Goal: Use online tool/utility: Utilize a website feature to perform a specific function

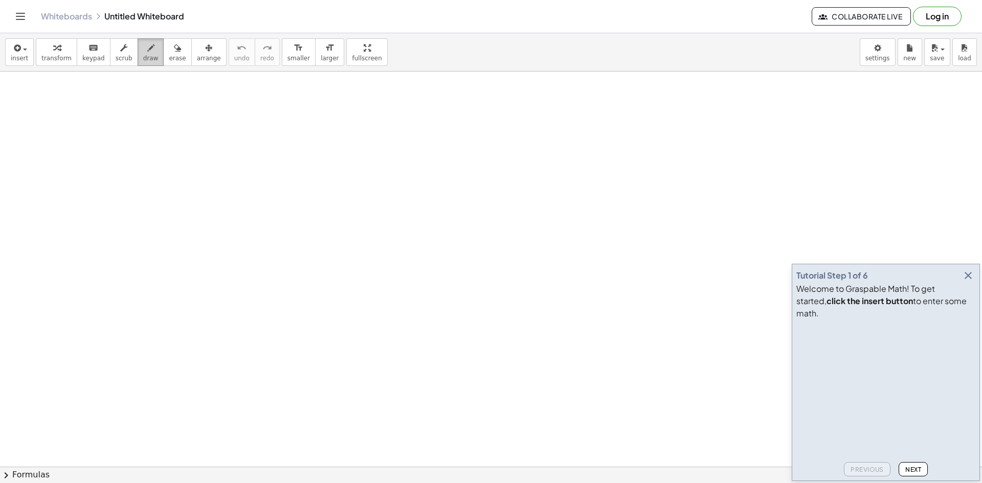
click at [143, 52] on div "button" at bounding box center [150, 47] width 15 height 12
click at [965, 282] on icon "button" at bounding box center [968, 275] width 12 height 12
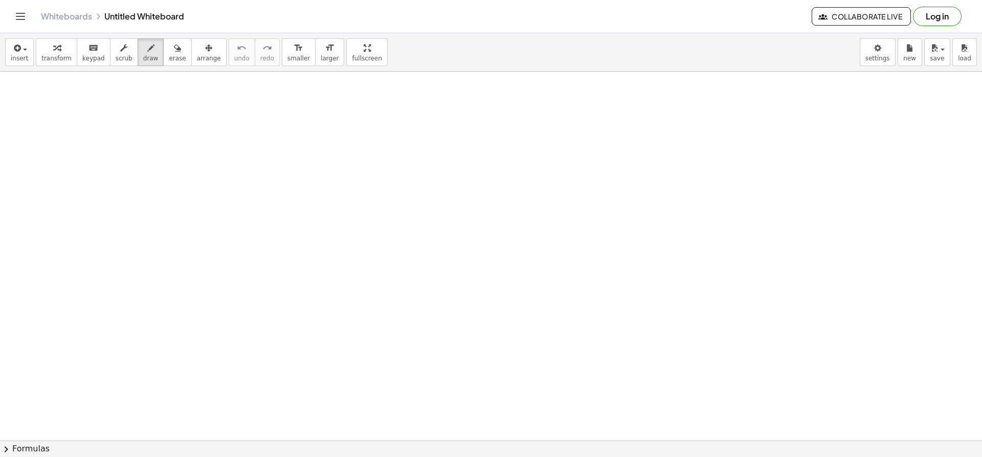
click at [15, 53] on icon "button" at bounding box center [16, 48] width 9 height 12
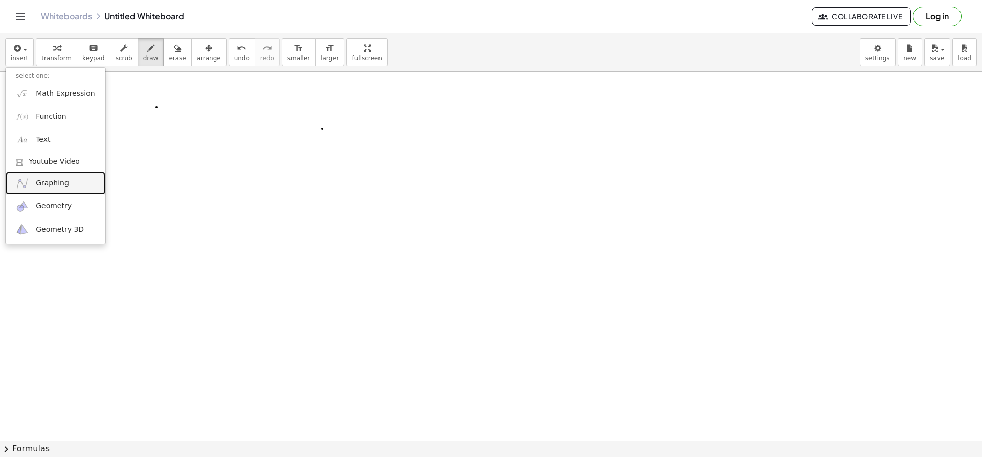
click at [70, 186] on link "Graphing" at bounding box center [56, 183] width 100 height 23
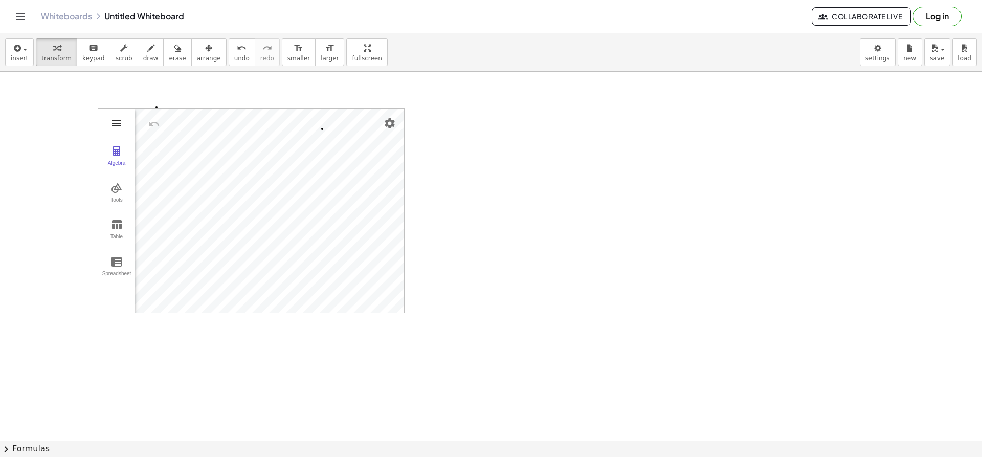
click at [116, 124] on img "Graphing Calculator" at bounding box center [116, 123] width 12 height 12
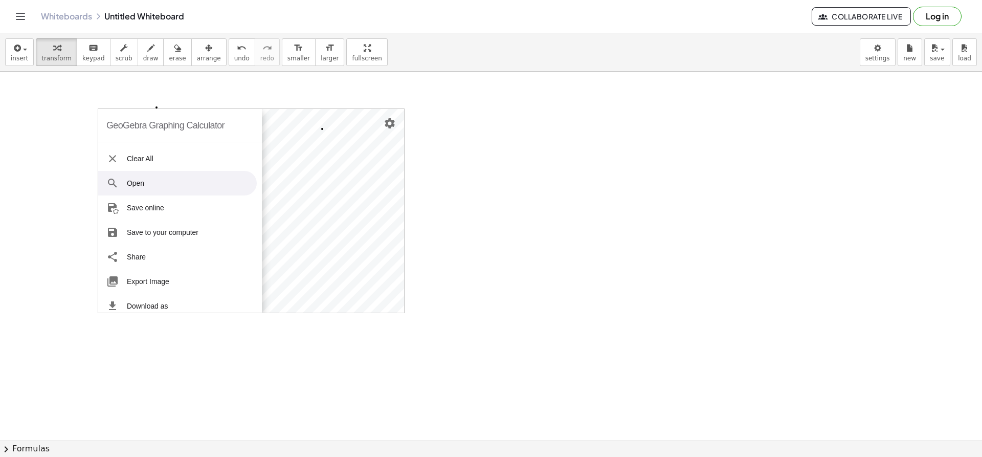
click at [151, 179] on li "Open" at bounding box center [177, 183] width 159 height 25
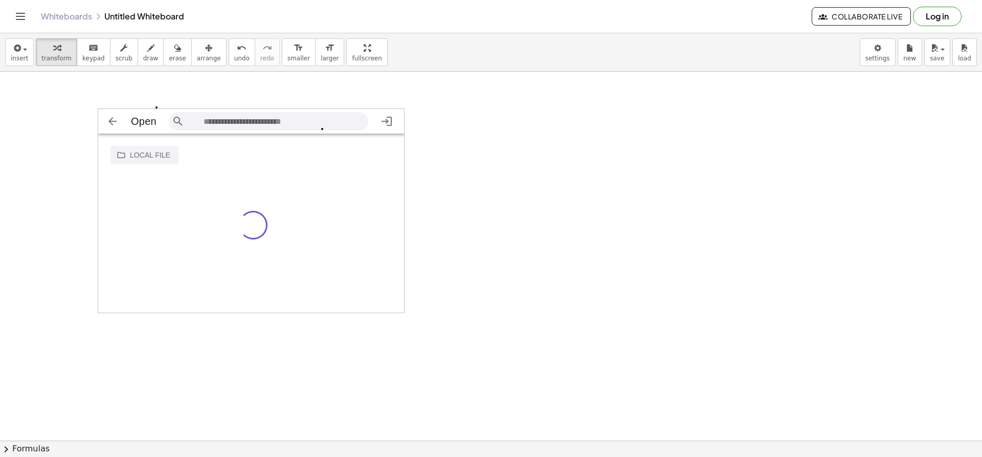
scroll to position [17, 299]
click at [110, 120] on img "Graphing Calculator" at bounding box center [112, 121] width 12 height 12
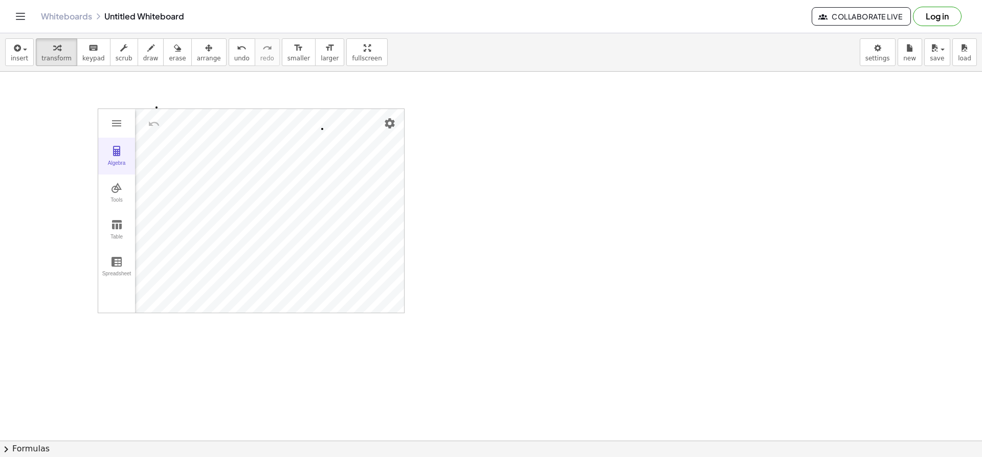
click at [119, 164] on div "Algebra" at bounding box center [116, 167] width 33 height 14
paste textarea "**********"
type textarea "**********"
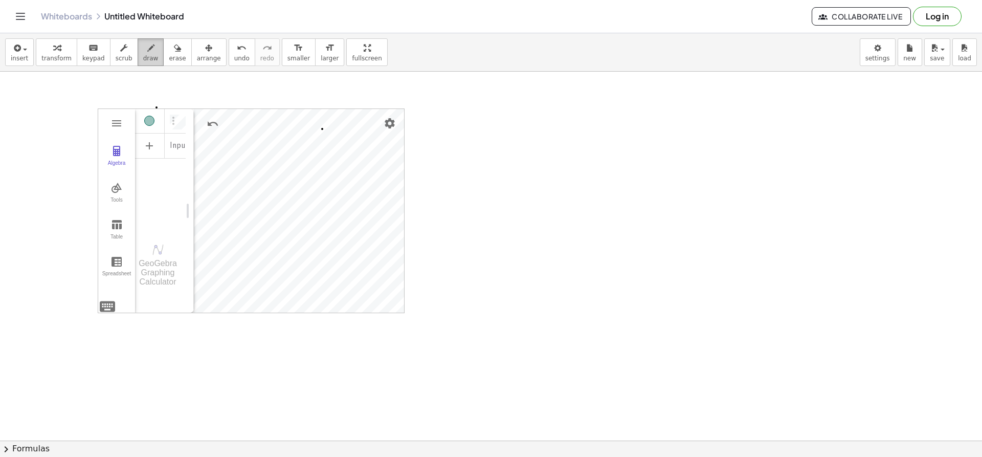
click at [147, 53] on icon "button" at bounding box center [150, 48] width 7 height 12
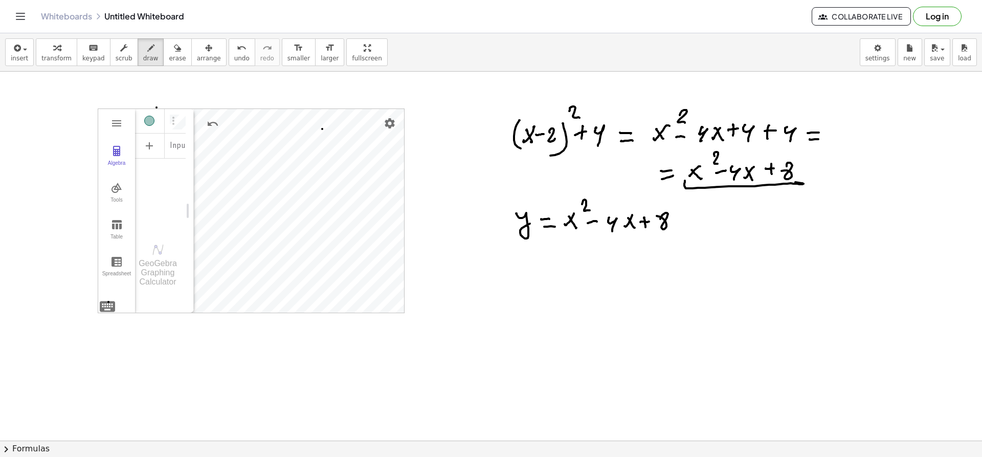
click at [197, 56] on span "arrange" at bounding box center [209, 58] width 24 height 7
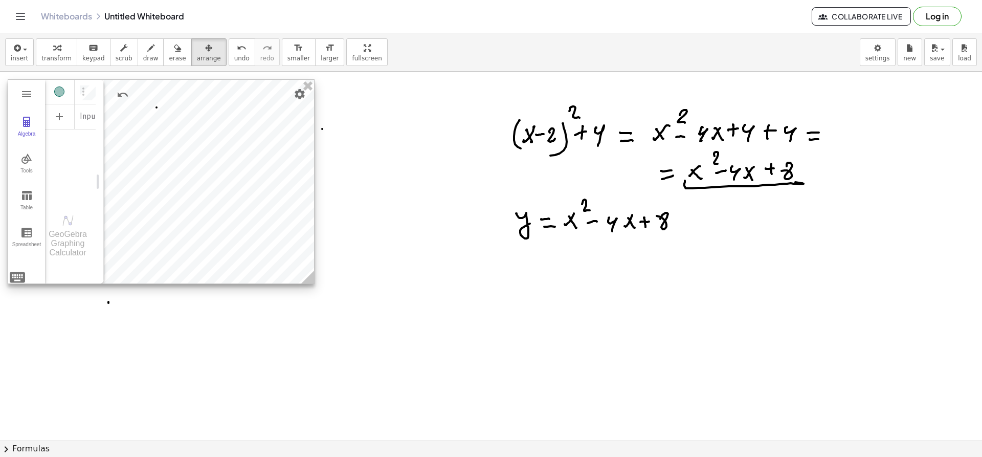
drag, startPoint x: 231, startPoint y: 229, endPoint x: 305, endPoint y: 346, distance: 138.3
click at [141, 199] on div at bounding box center [161, 182] width 306 height 204
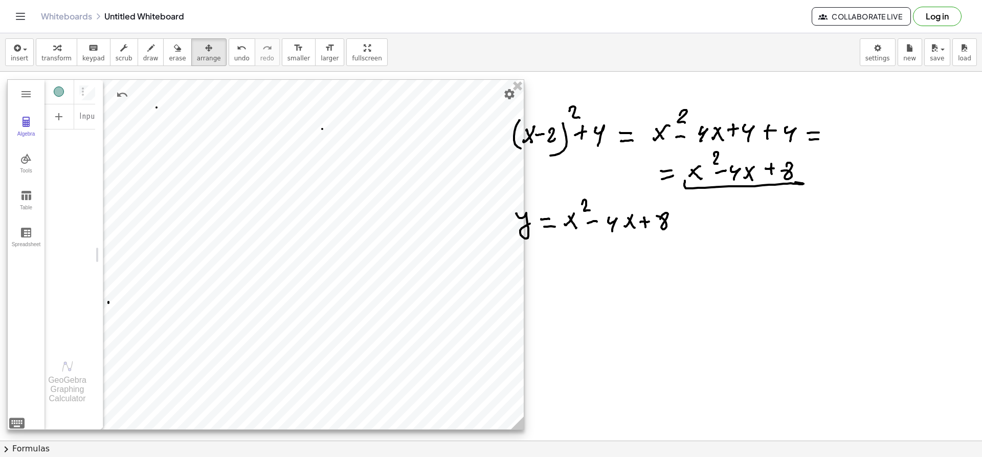
drag, startPoint x: 310, startPoint y: 280, endPoint x: 294, endPoint y: 358, distance: 79.4
click at [511, 423] on icon at bounding box center [517, 422] width 13 height 13
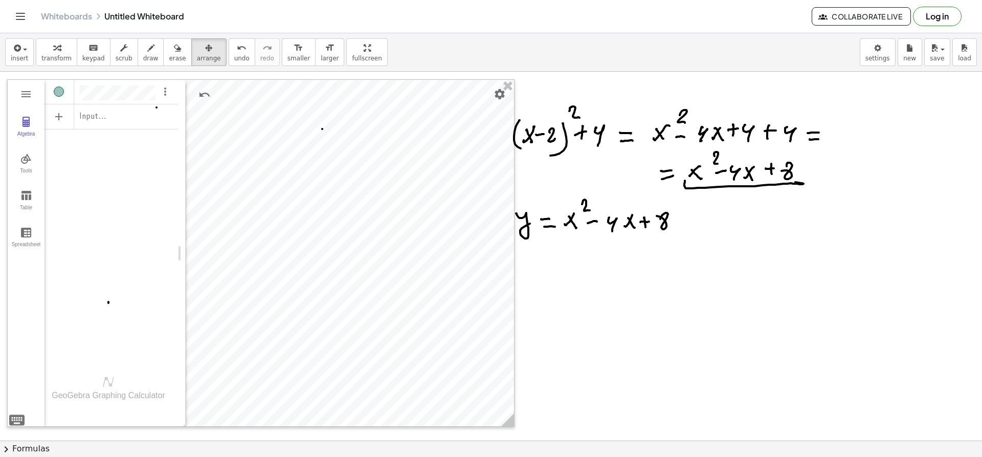
drag, startPoint x: 102, startPoint y: 178, endPoint x: 102, endPoint y: 132, distance: 46.0
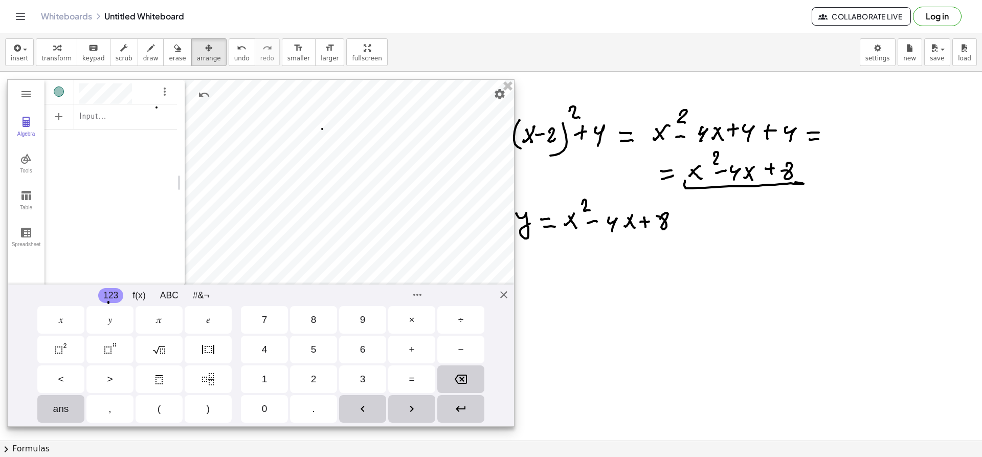
scroll to position [6, 0]
click at [398, 162] on div at bounding box center [261, 253] width 506 height 346
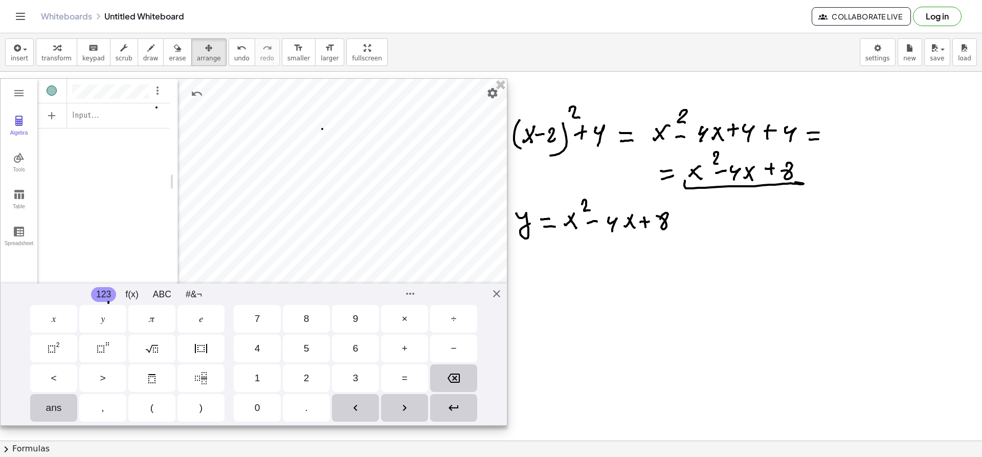
drag, startPoint x: 398, startPoint y: 162, endPoint x: 367, endPoint y: 169, distance: 31.9
click at [383, 161] on div at bounding box center [254, 252] width 506 height 346
click at [495, 294] on div "**********" at bounding box center [253, 251] width 507 height 347
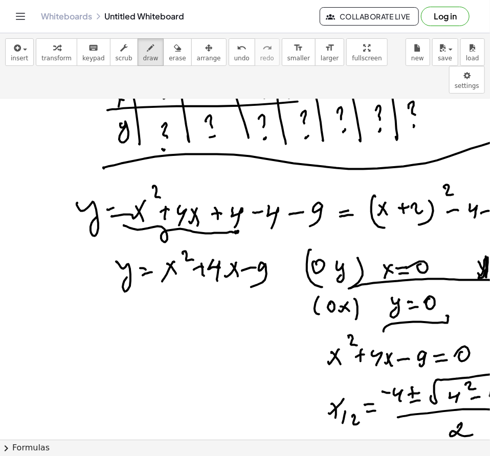
scroll to position [449, 0]
click at [146, 381] on div at bounding box center [245, 203] width 490 height 1106
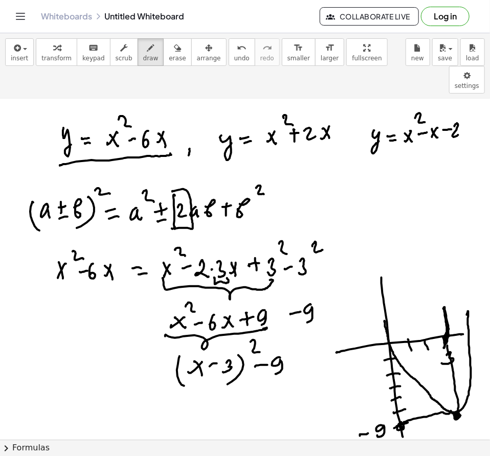
scroll to position [1009, 25]
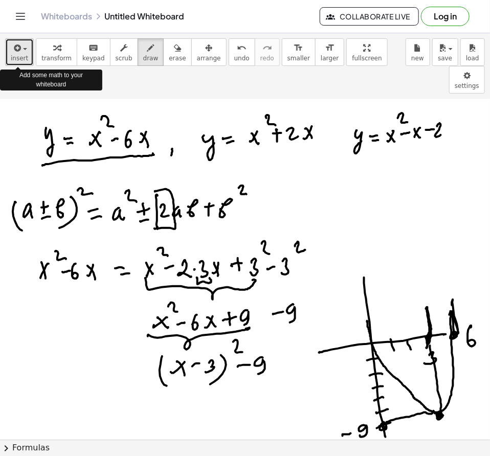
click at [23, 50] on span "button" at bounding box center [25, 49] width 4 height 2
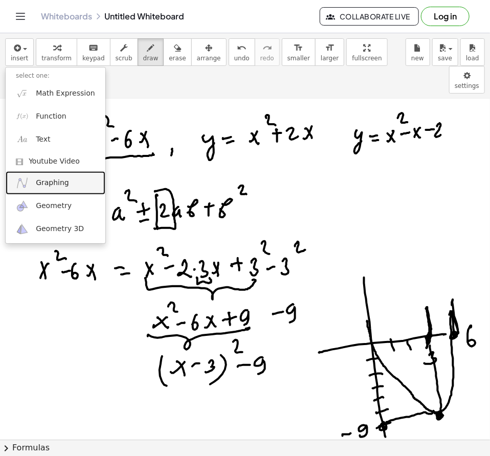
click at [55, 185] on span "Graphing" at bounding box center [52, 183] width 33 height 10
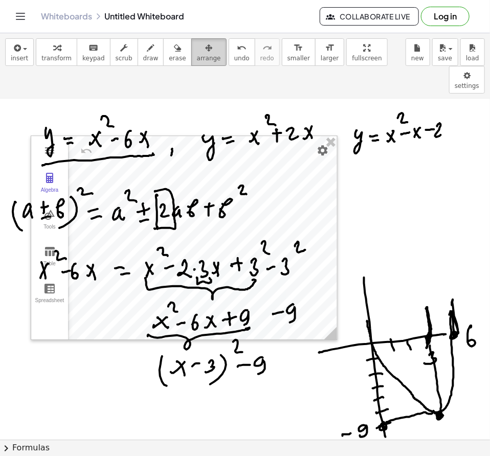
click at [197, 55] on span "arrange" at bounding box center [209, 58] width 24 height 7
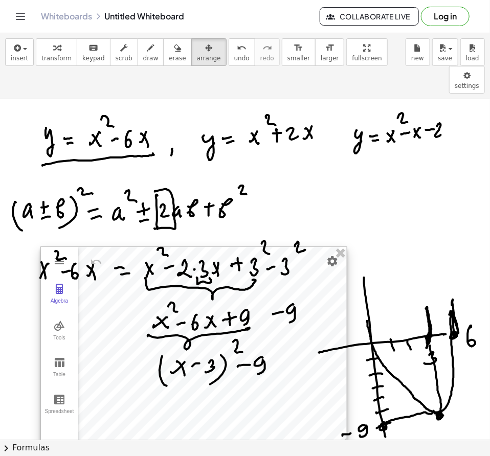
drag, startPoint x: 81, startPoint y: 287, endPoint x: 91, endPoint y: 398, distance: 111.4
click at [91, 398] on div at bounding box center [194, 349] width 306 height 204
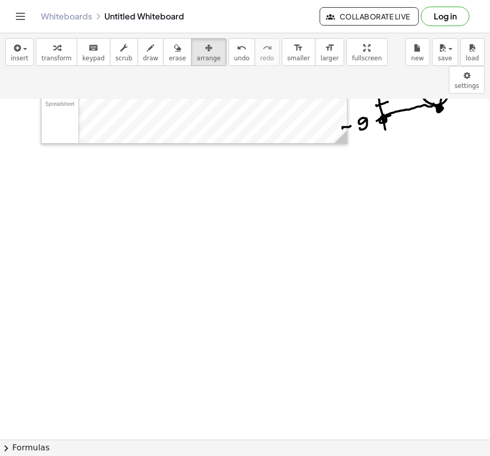
scroll to position [1345, 25]
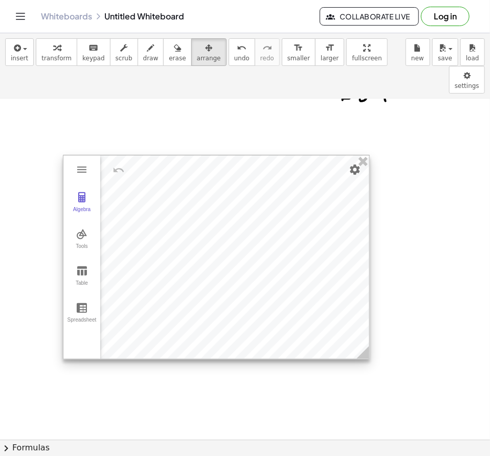
drag, startPoint x: 281, startPoint y: 79, endPoint x: 303, endPoint y: 326, distance: 248.0
click at [303, 326] on div at bounding box center [216, 257] width 306 height 204
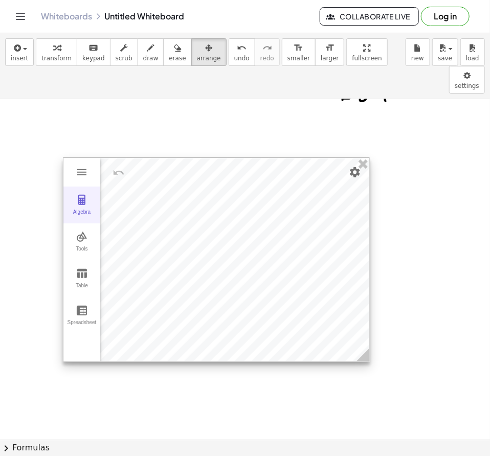
click at [76, 194] on img "Graphing Calculator" at bounding box center [82, 200] width 12 height 12
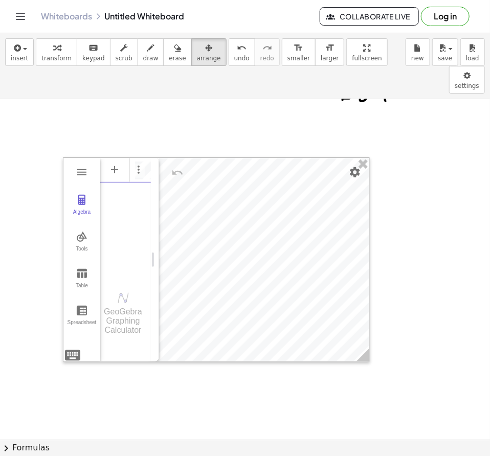
scroll to position [0, 0]
drag, startPoint x: 149, startPoint y: 298, endPoint x: 233, endPoint y: 297, distance: 83.9
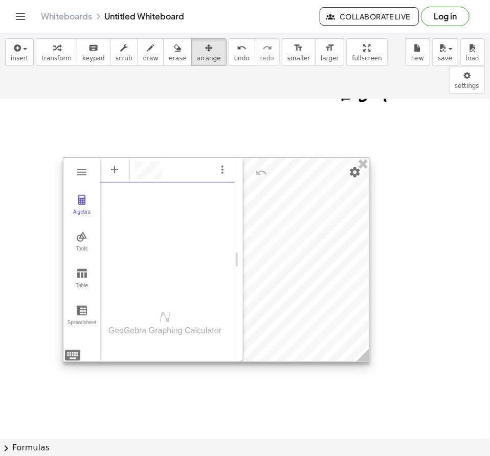
scroll to position [6, 0]
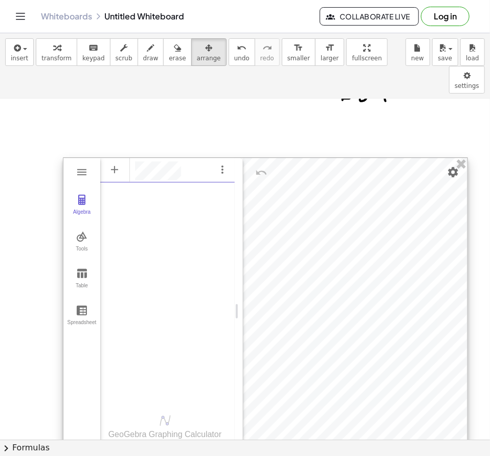
drag, startPoint x: 357, startPoint y: 330, endPoint x: 455, endPoint y: 430, distance: 139.6
click at [455, 453] on icon at bounding box center [461, 459] width 13 height 13
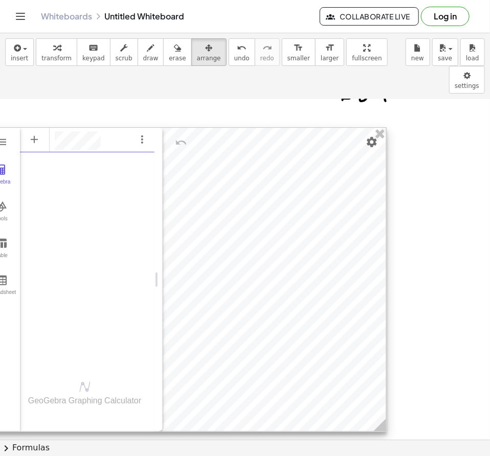
drag, startPoint x: 347, startPoint y: 314, endPoint x: 228, endPoint y: 277, distance: 125.3
click at [228, 277] on div at bounding box center [184, 280] width 403 height 304
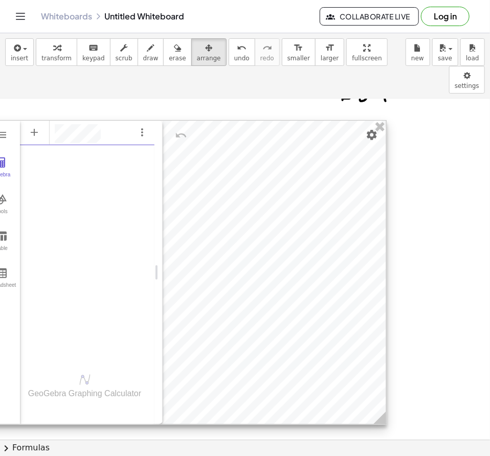
click at [377, 188] on div at bounding box center [184, 273] width 403 height 304
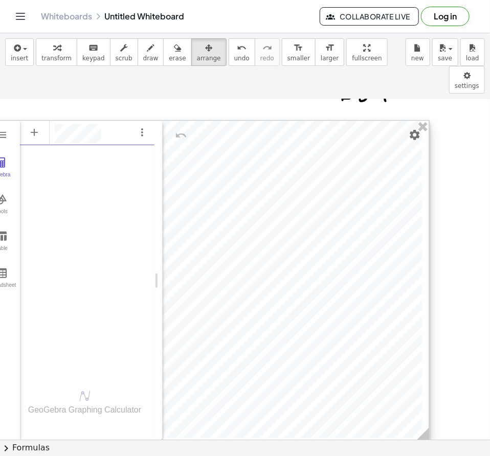
drag, startPoint x: 376, startPoint y: 391, endPoint x: 420, endPoint y: 408, distance: 46.9
click at [420, 428] on icon at bounding box center [422, 434] width 13 height 13
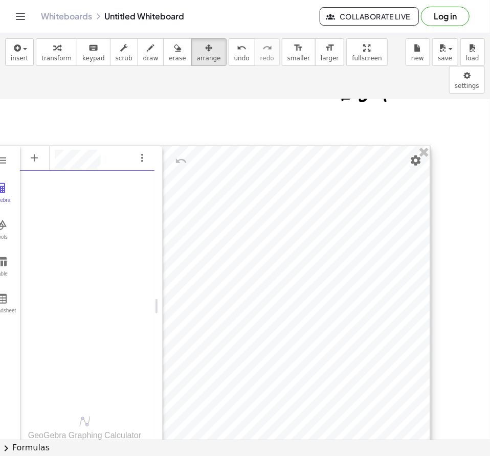
drag, startPoint x: 320, startPoint y: 332, endPoint x: 265, endPoint y: 357, distance: 59.7
click at [265, 357] on div at bounding box center [206, 306] width 447 height 320
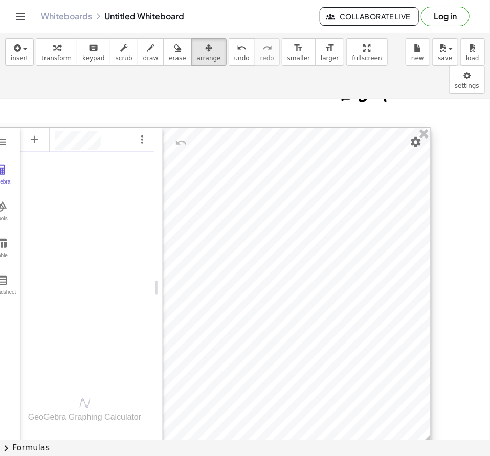
drag, startPoint x: 254, startPoint y: 257, endPoint x: 211, endPoint y: 240, distance: 45.9
click at [211, 240] on div at bounding box center [206, 288] width 447 height 320
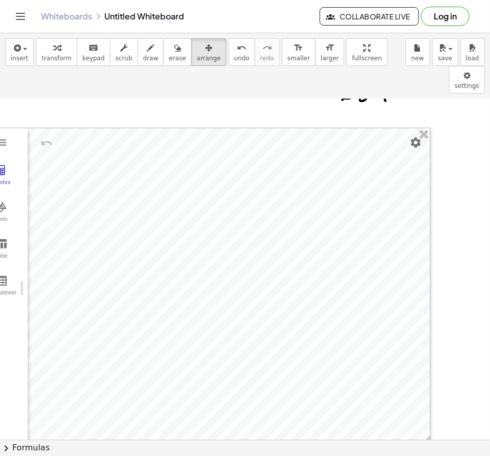
drag, startPoint x: 152, startPoint y: 215, endPoint x: 12, endPoint y: 191, distance: 142.2
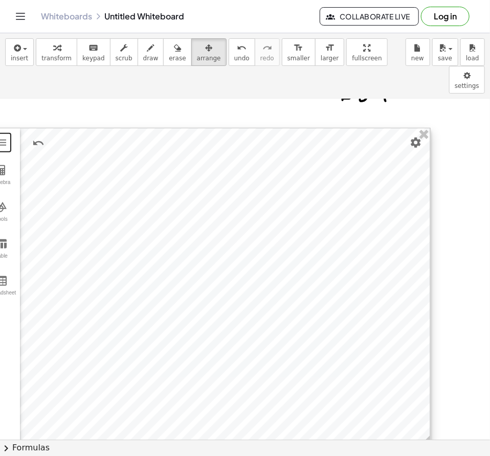
click at [232, 276] on div at bounding box center [206, 288] width 447 height 320
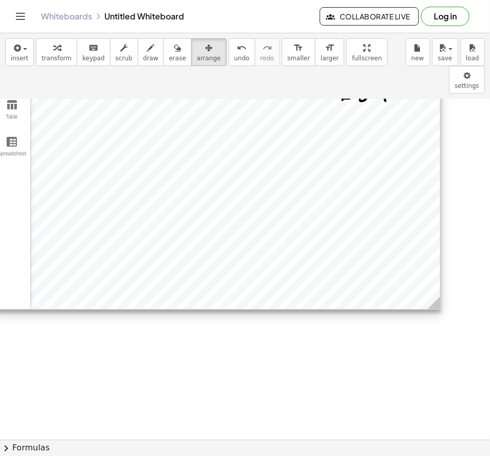
drag, startPoint x: 232, startPoint y: 276, endPoint x: 239, endPoint y: 131, distance: 144.9
click at [239, 131] on div at bounding box center [216, 149] width 447 height 320
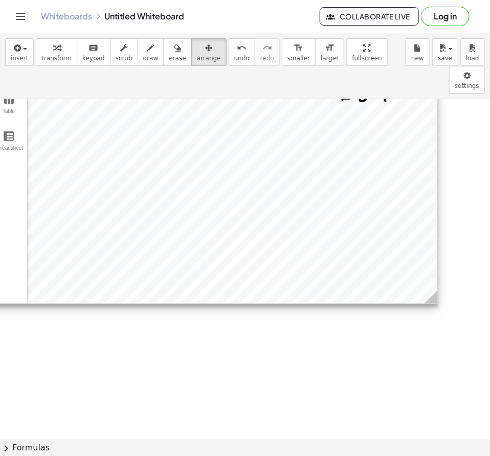
click at [295, 273] on div at bounding box center [213, 144] width 447 height 320
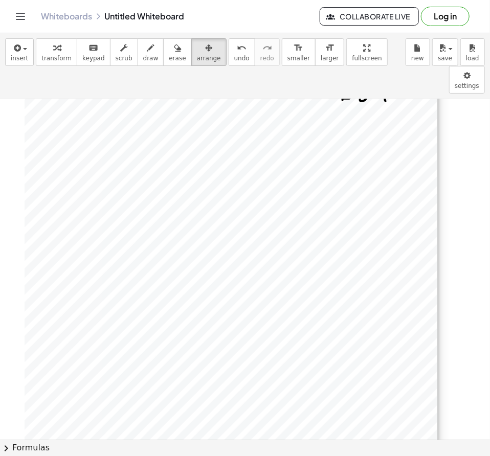
drag, startPoint x: 424, startPoint y: 267, endPoint x: 427, endPoint y: 459, distance: 191.3
click at [427, 456] on html "**********" at bounding box center [245, 228] width 490 height 456
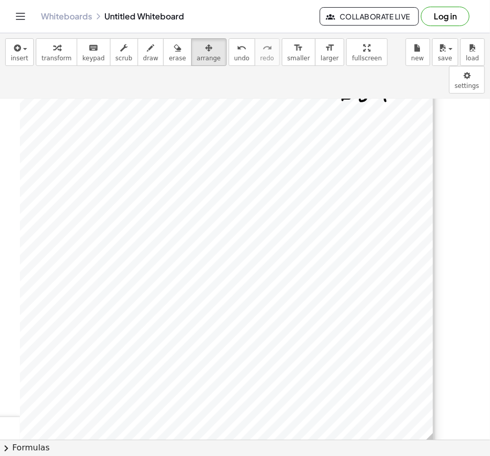
drag, startPoint x: 360, startPoint y: 313, endPoint x: 342, endPoint y: 267, distance: 49.8
click at [342, 267] on div at bounding box center [208, 190] width 450 height 511
click at [218, 162] on div at bounding box center [208, 191] width 450 height 511
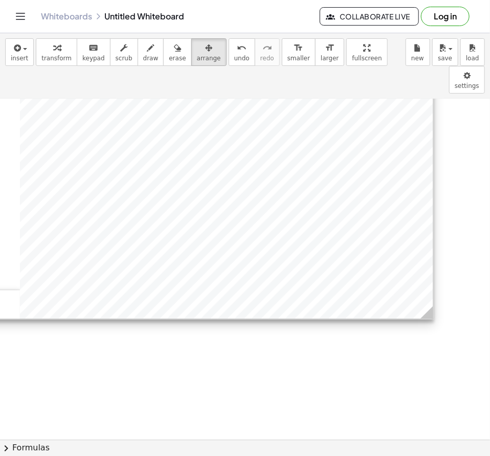
scroll to position [1482, 25]
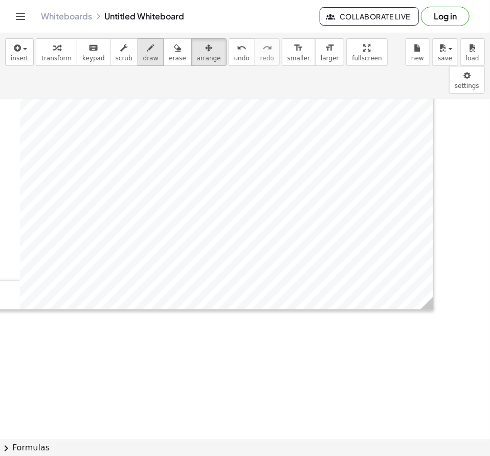
click at [147, 53] on icon "button" at bounding box center [150, 48] width 7 height 12
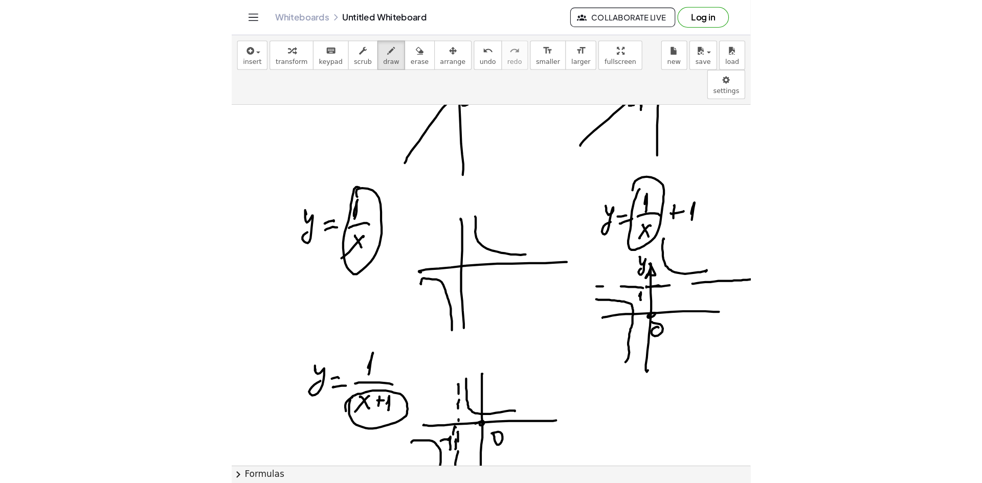
scroll to position [3809, 0]
